Goal: Information Seeking & Learning: Learn about a topic

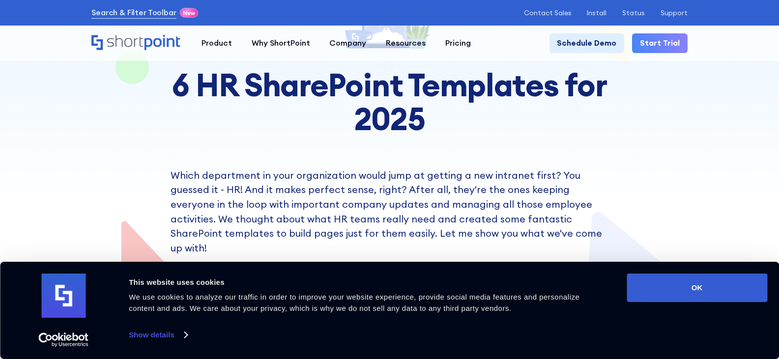
scroll to position [197, 0]
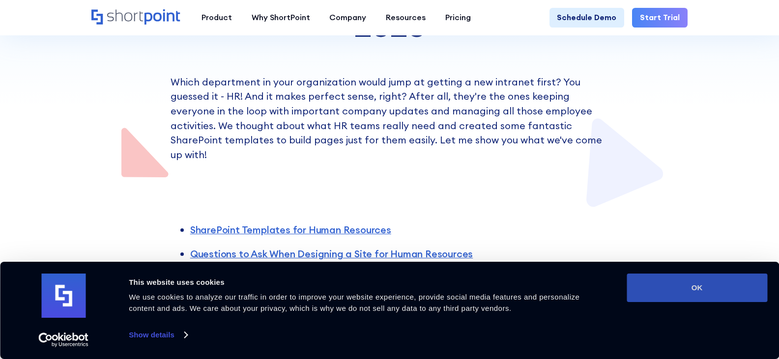
click at [691, 285] on button "OK" at bounding box center [696, 288] width 141 height 28
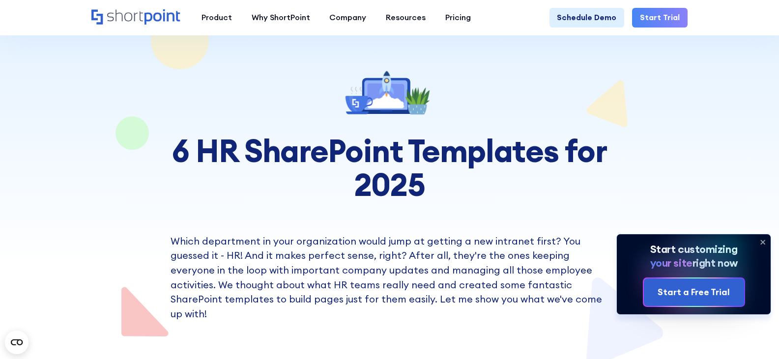
scroll to position [0, 0]
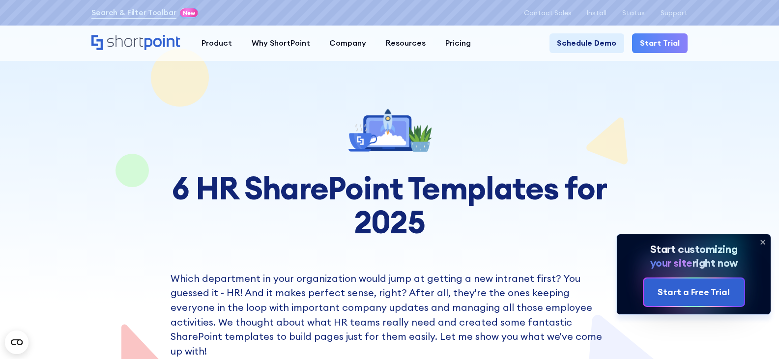
click at [763, 240] on icon at bounding box center [763, 242] width 16 height 16
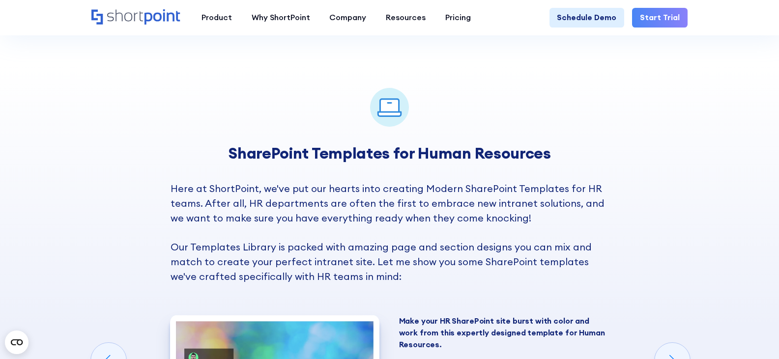
scroll to position [622, 0]
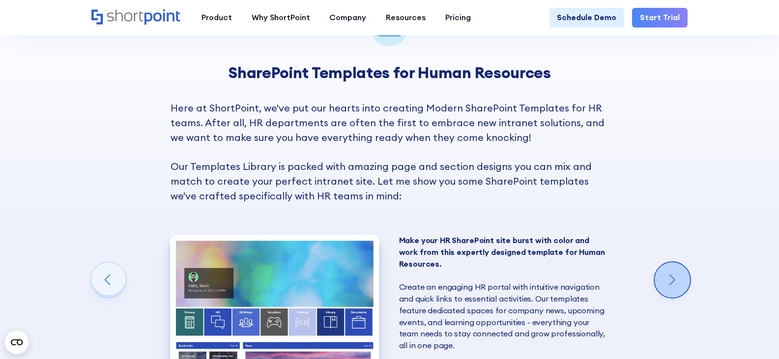
click at [665, 272] on div "Next slide" at bounding box center [671, 279] width 35 height 35
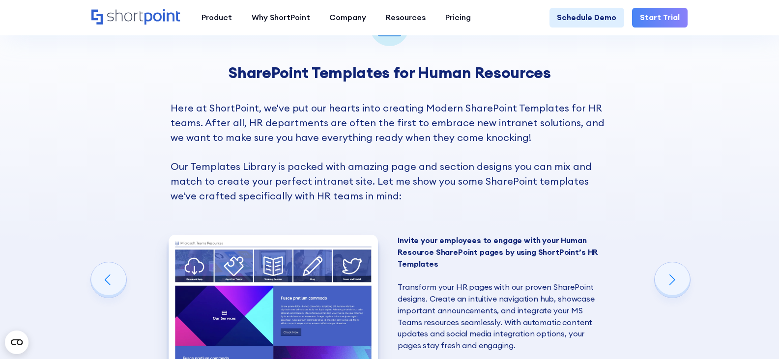
click at [648, 269] on div "SharePoint Templates for Human Resources Here at ShortPoint, we've put our hear…" at bounding box center [389, 300] width 779 height 634
click at [672, 275] on div "Next slide" at bounding box center [671, 279] width 35 height 35
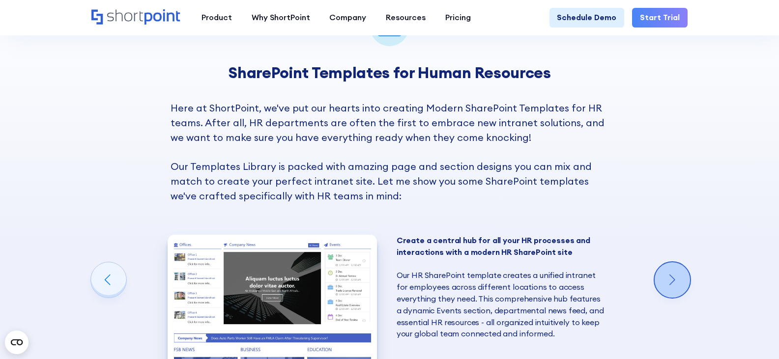
click at [667, 269] on div "Next slide" at bounding box center [671, 279] width 35 height 35
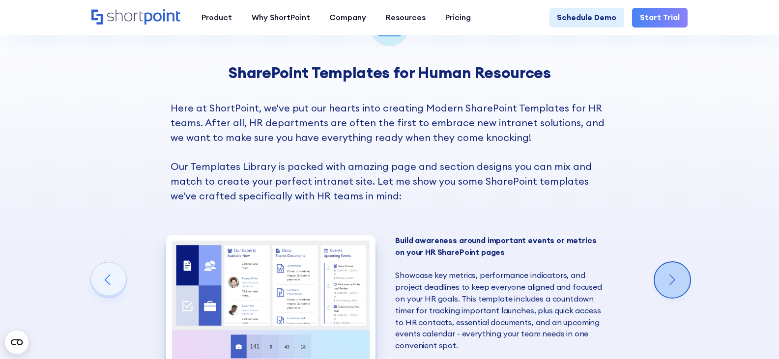
click at [679, 271] on div "Next slide" at bounding box center [671, 279] width 35 height 35
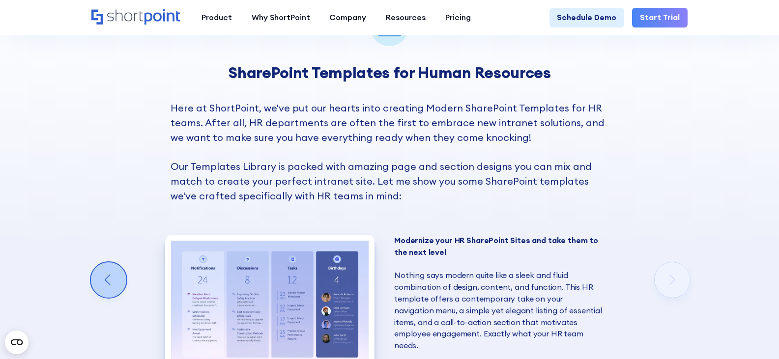
click at [118, 272] on div "Previous slide" at bounding box center [108, 279] width 35 height 35
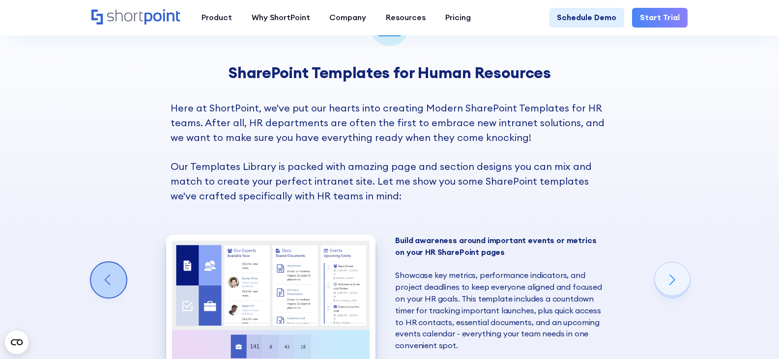
click at [113, 275] on div "Previous slide" at bounding box center [108, 279] width 35 height 35
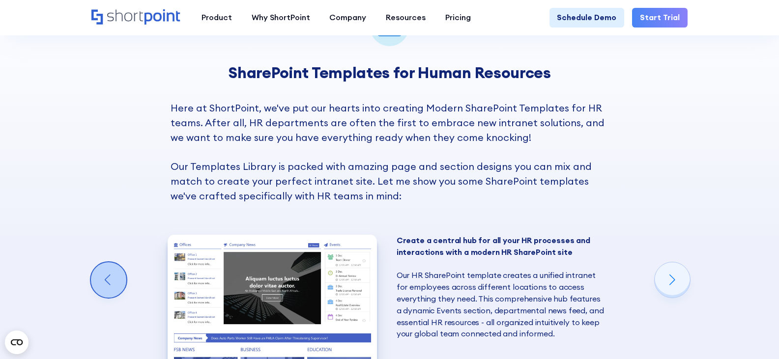
click at [113, 275] on div "Previous slide" at bounding box center [108, 279] width 35 height 35
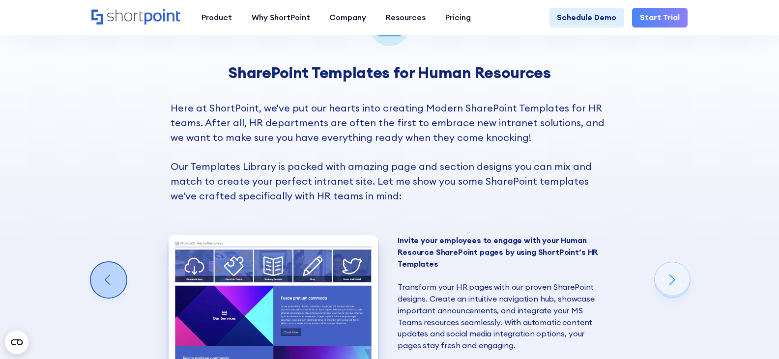
click at [113, 275] on div "Previous slide" at bounding box center [108, 279] width 35 height 35
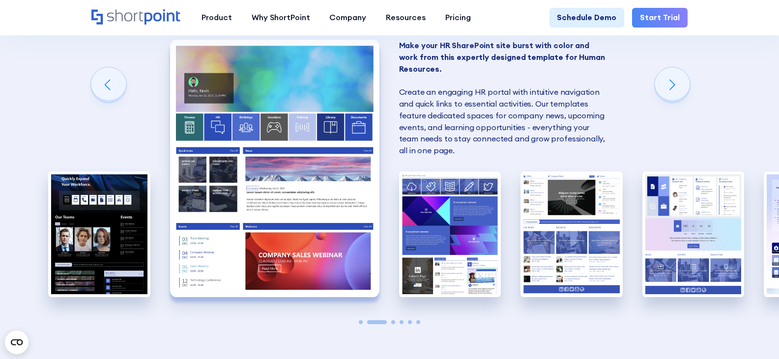
scroll to position [769, 0]
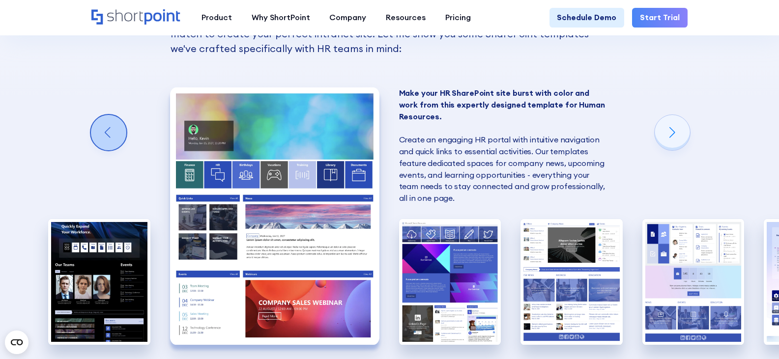
click at [102, 119] on div "Previous slide" at bounding box center [108, 132] width 35 height 35
